Goal: Entertainment & Leisure: Consume media (video, audio)

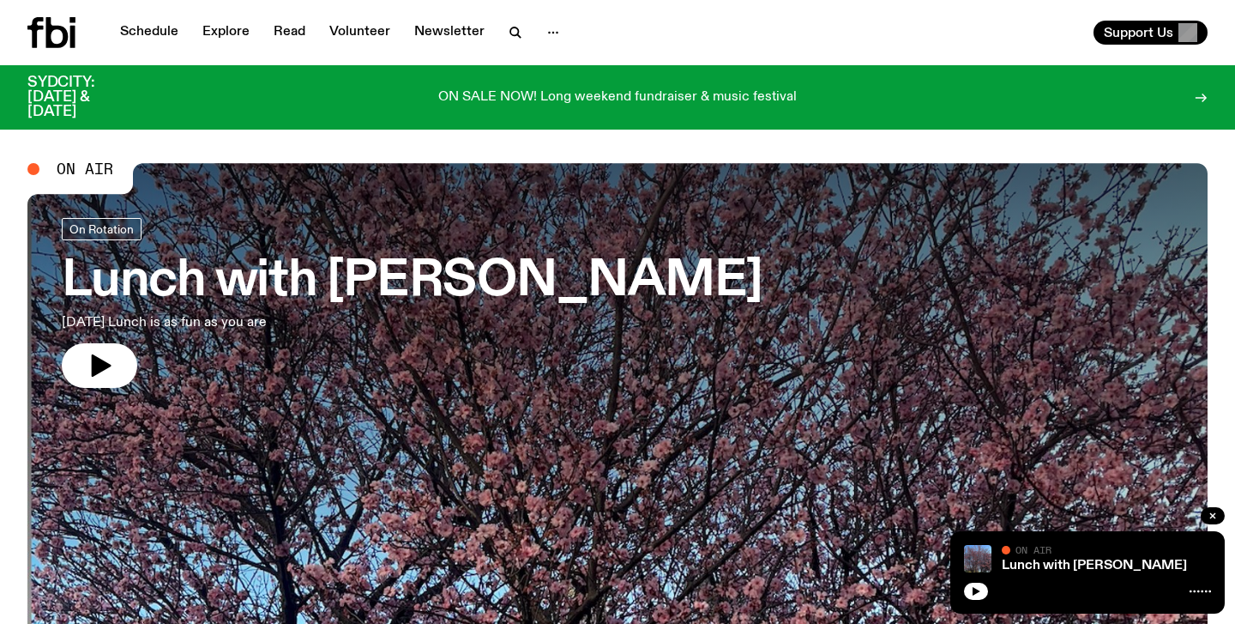
click at [513, 19] on div "Schedule Explore Read Volunteer Newsletter" at bounding box center [318, 32] width 583 height 31
click at [505, 27] on icon "button" at bounding box center [515, 32] width 21 height 21
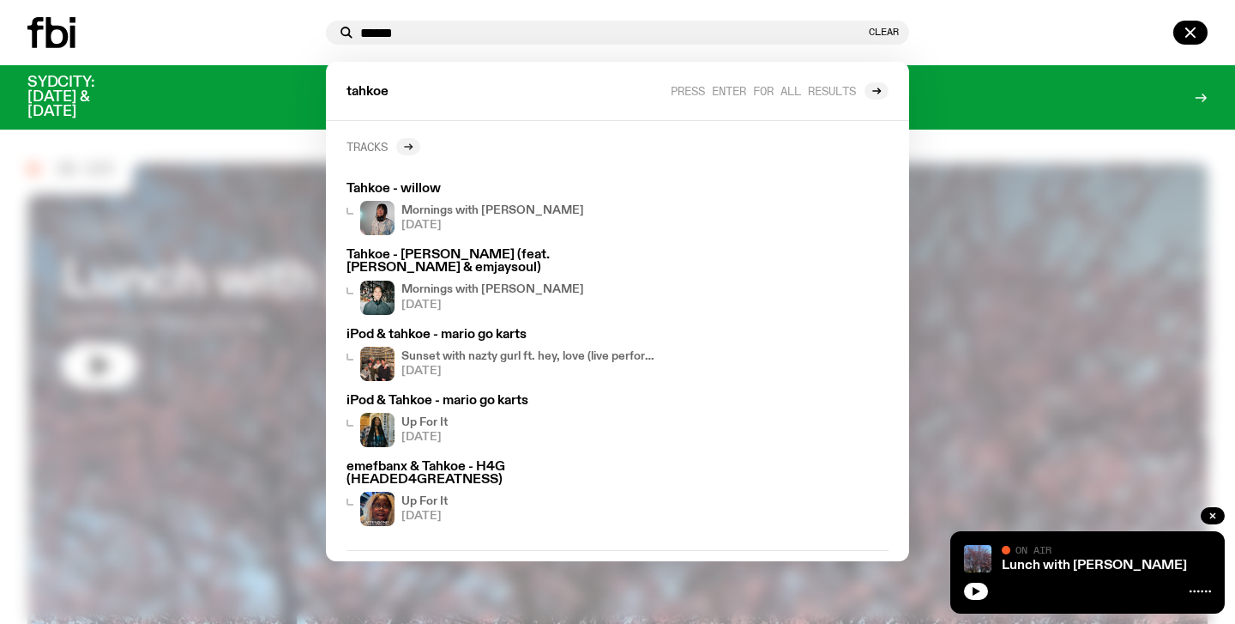
type input "******"
click at [405, 148] on icon at bounding box center [408, 147] width 10 height 10
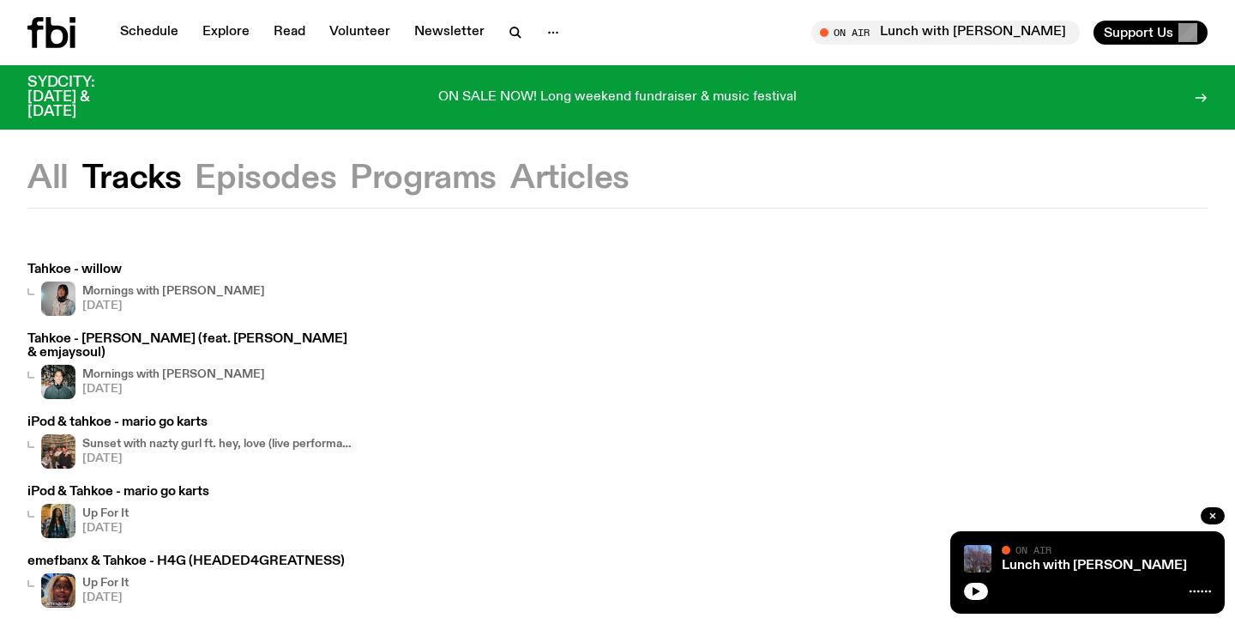
click at [190, 291] on h4 "Mornings with [PERSON_NAME]" at bounding box center [173, 291] width 183 height 11
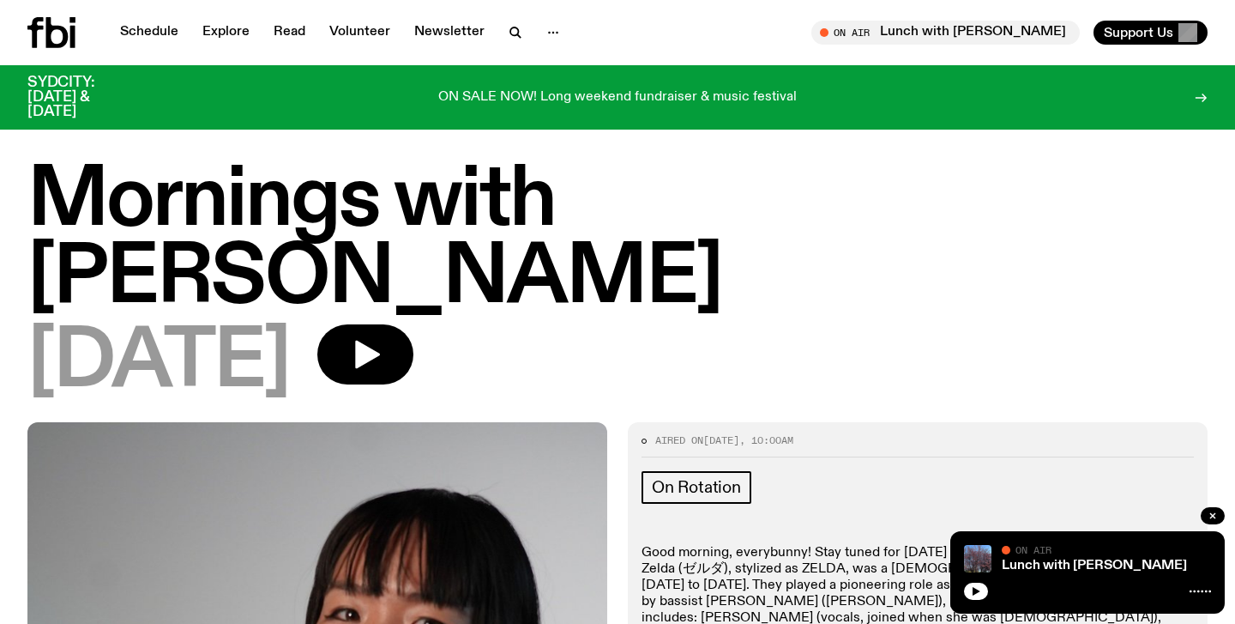
click at [65, 47] on icon at bounding box center [51, 32] width 48 height 31
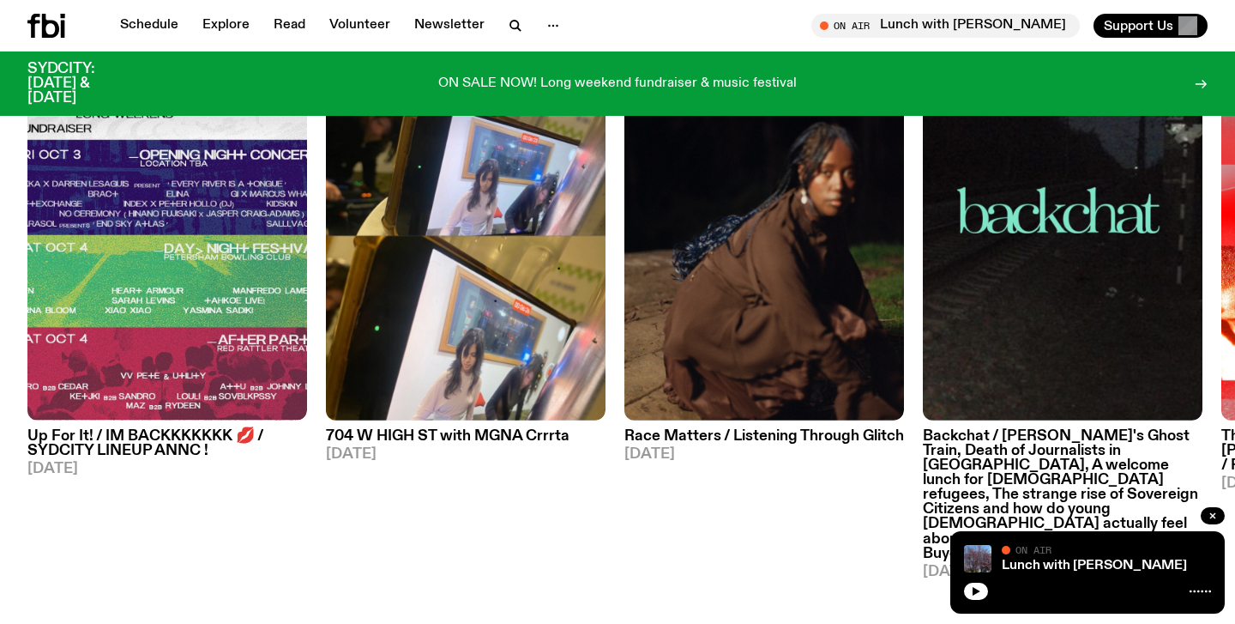
scroll to position [890, 0]
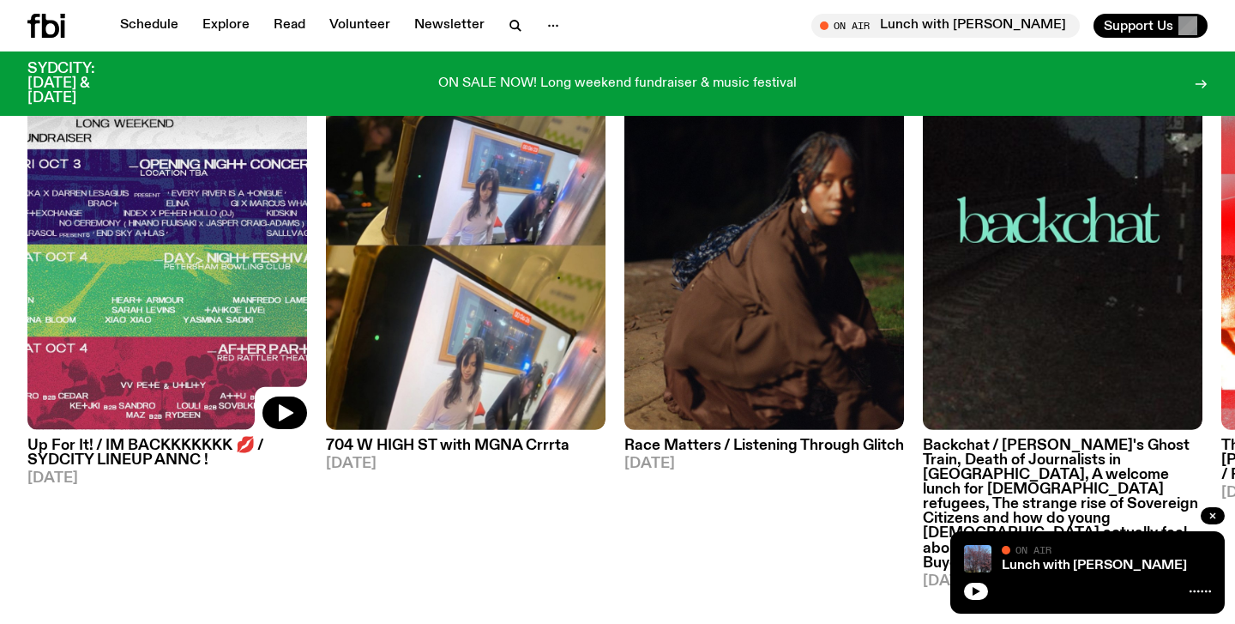
click at [160, 263] on img at bounding box center [167, 243] width 280 height 373
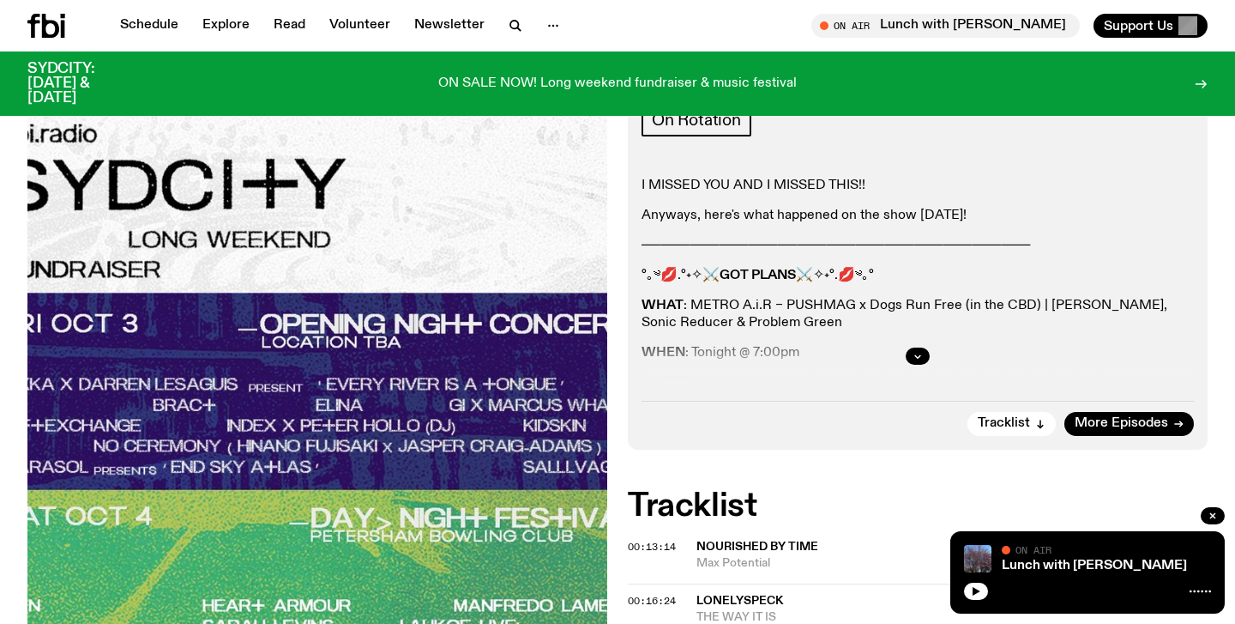
scroll to position [370, 0]
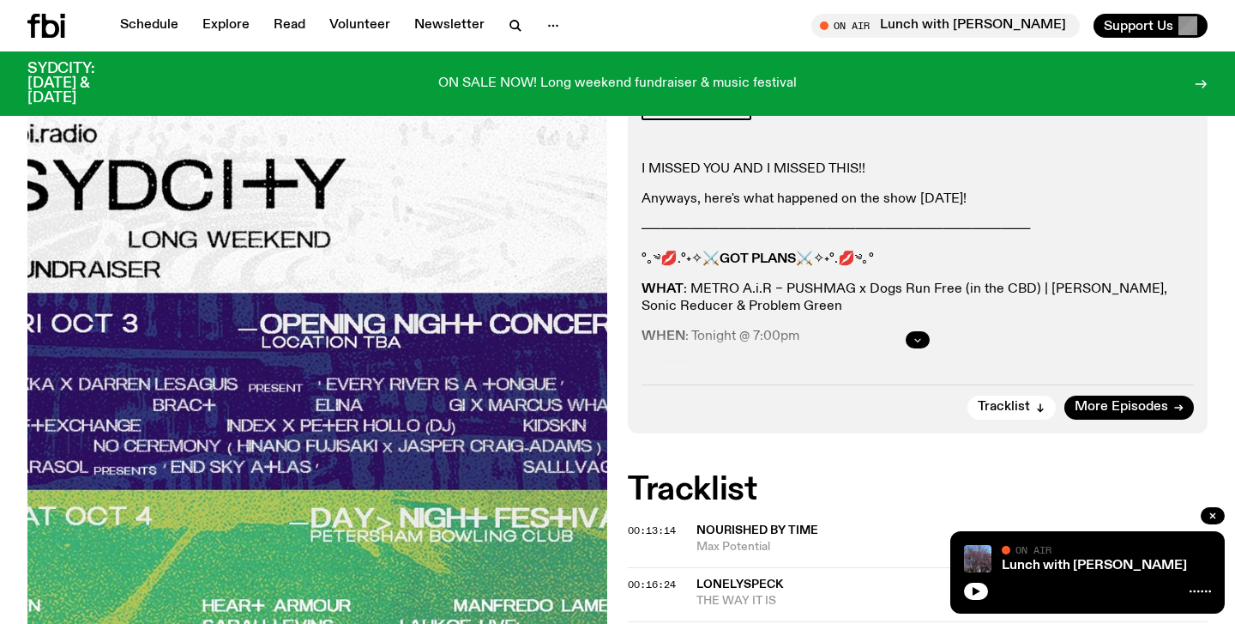
click at [920, 341] on icon "button" at bounding box center [918, 340] width 10 height 10
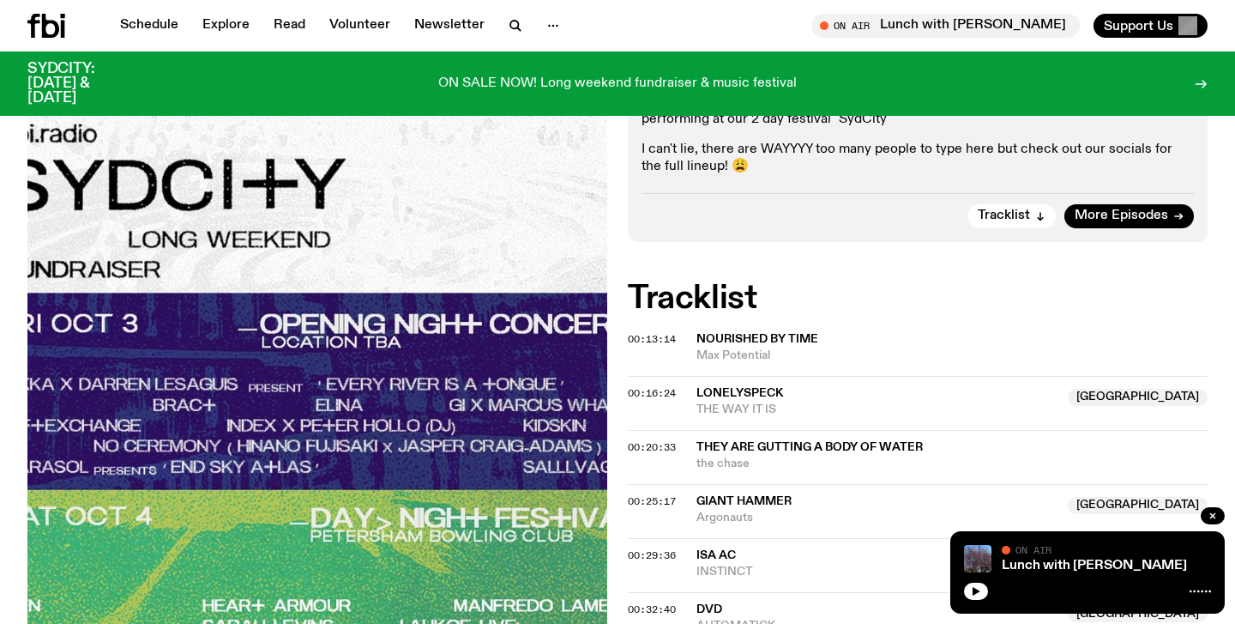
scroll to position [0, 0]
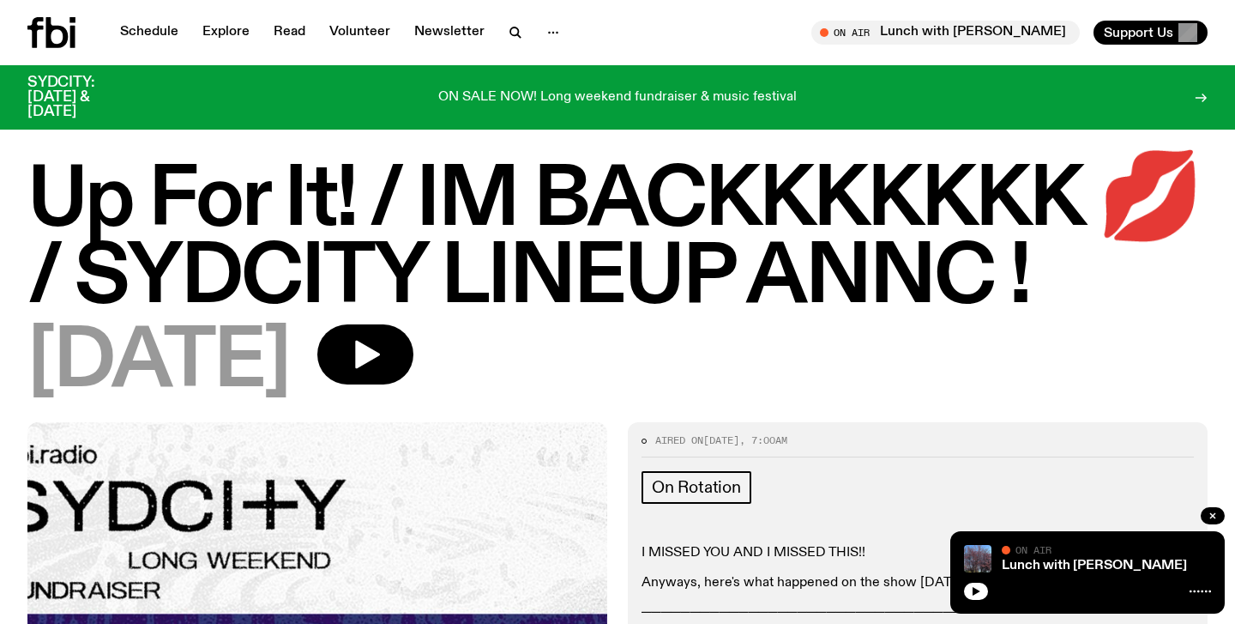
click at [57, 44] on icon at bounding box center [57, 32] width 22 height 31
